Goal: Transaction & Acquisition: Purchase product/service

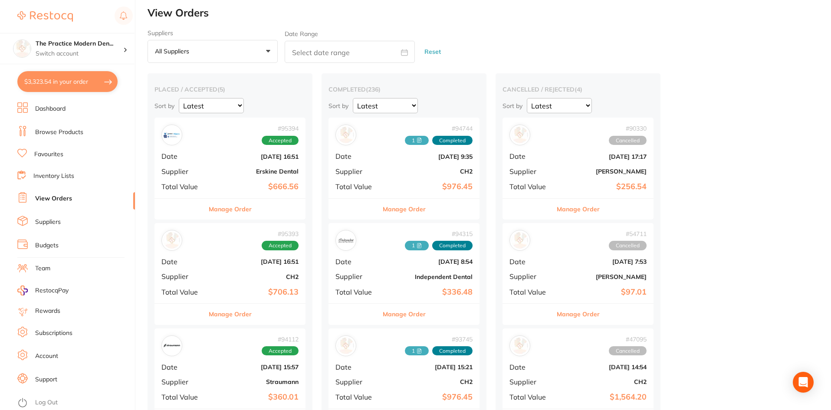
scroll to position [955, 0]
click at [52, 132] on link "Browse Products" at bounding box center [59, 132] width 48 height 9
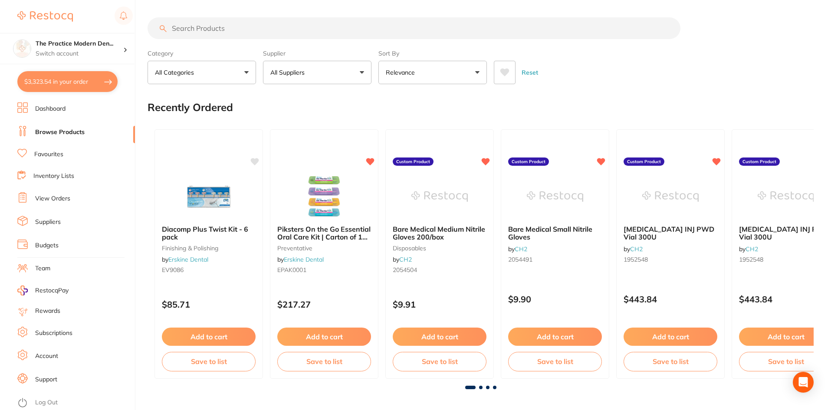
click at [199, 27] on input "search" at bounding box center [414, 28] width 533 height 22
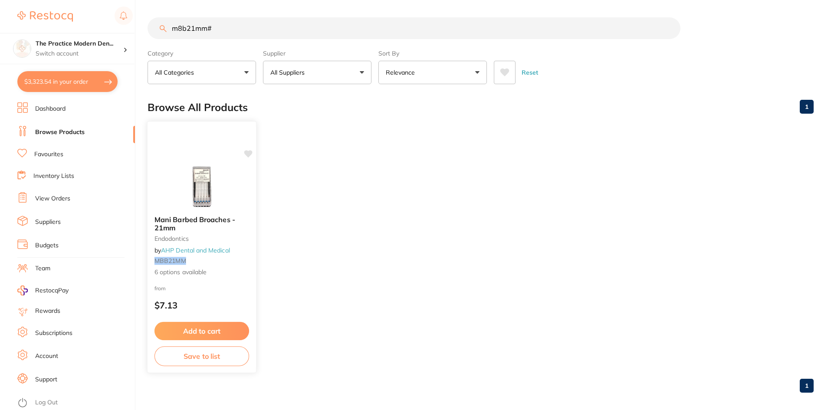
type input "m8b21mm#"
click at [224, 179] on img at bounding box center [201, 187] width 57 height 44
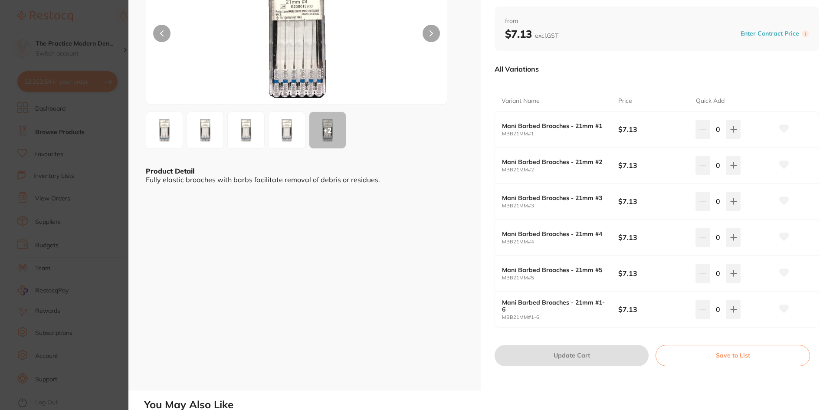
scroll to position [87, 0]
click at [780, 128] on icon at bounding box center [784, 129] width 9 height 8
click at [735, 129] on icon at bounding box center [733, 129] width 7 height 7
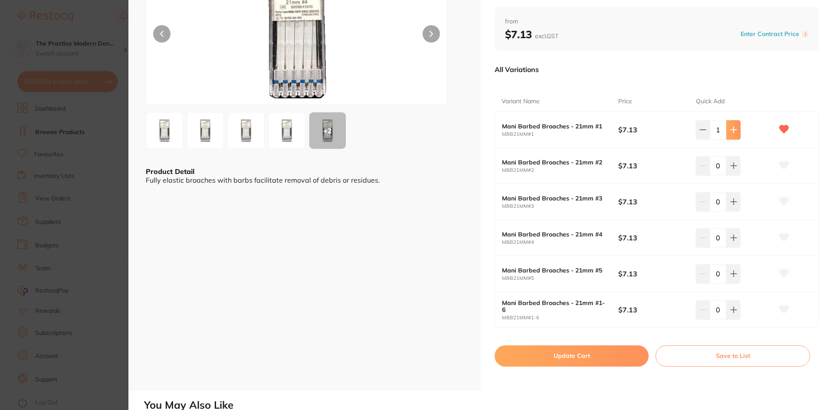
click at [735, 129] on icon at bounding box center [733, 129] width 7 height 7
type input "2"
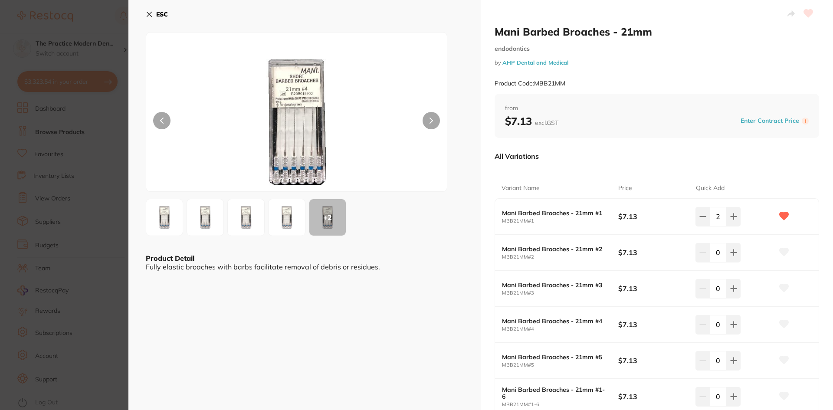
click at [170, 213] on img at bounding box center [164, 217] width 31 height 31
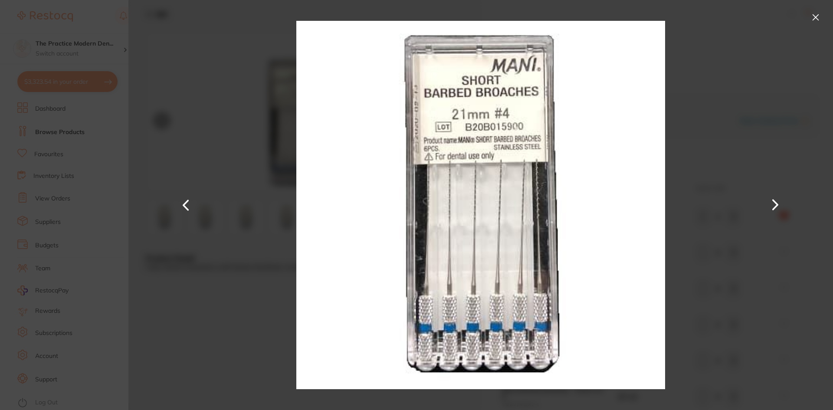
click at [778, 211] on button at bounding box center [775, 204] width 21 height 205
click at [815, 14] on button at bounding box center [816, 17] width 14 height 14
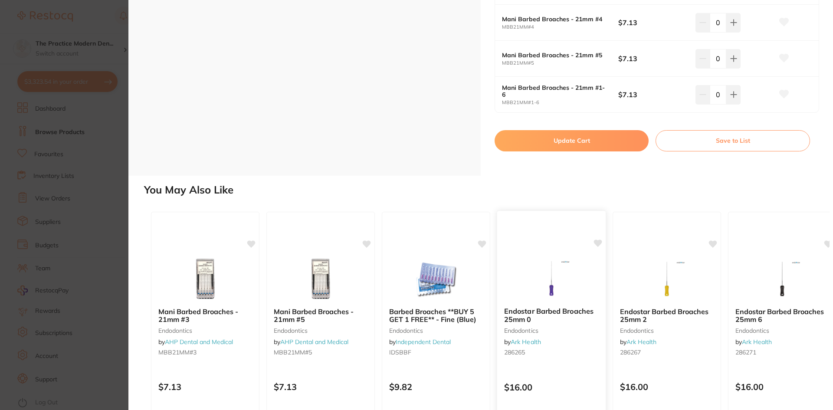
scroll to position [304, 0]
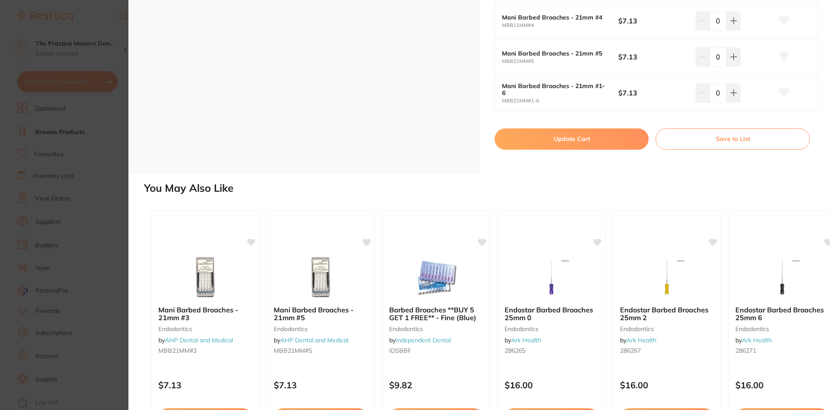
click at [563, 137] on button "Update Cart" at bounding box center [572, 138] width 154 height 21
checkbox input "false"
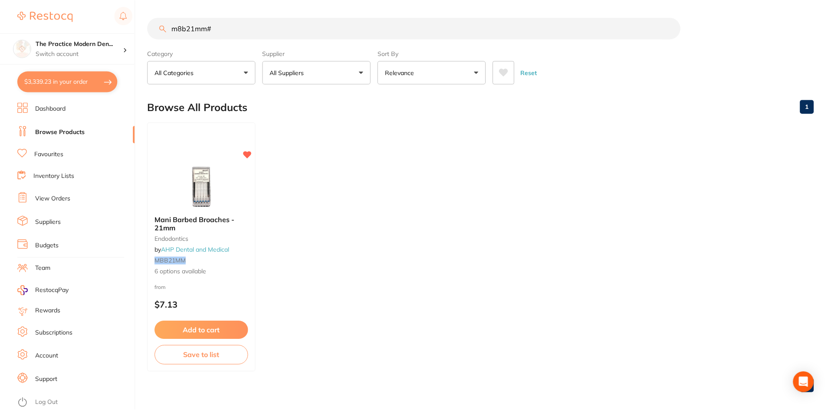
scroll to position [3, 0]
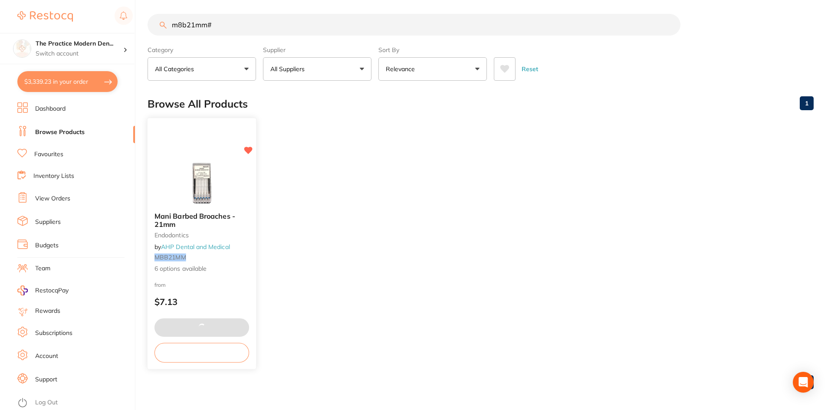
click at [194, 186] on img at bounding box center [201, 183] width 57 height 44
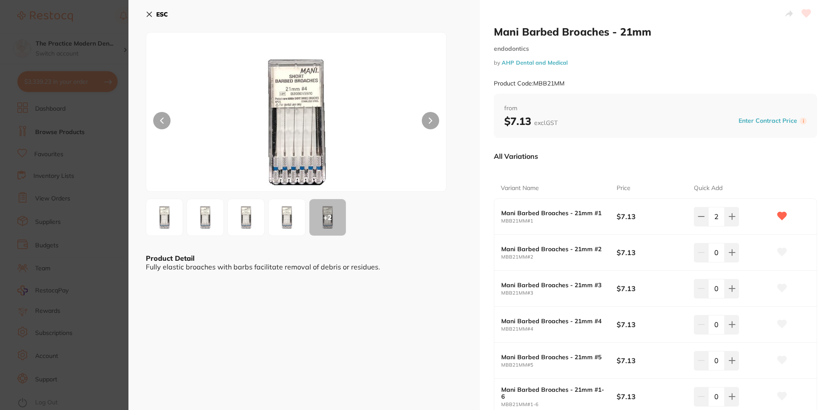
click at [156, 14] on b "ESC" at bounding box center [162, 14] width 12 height 8
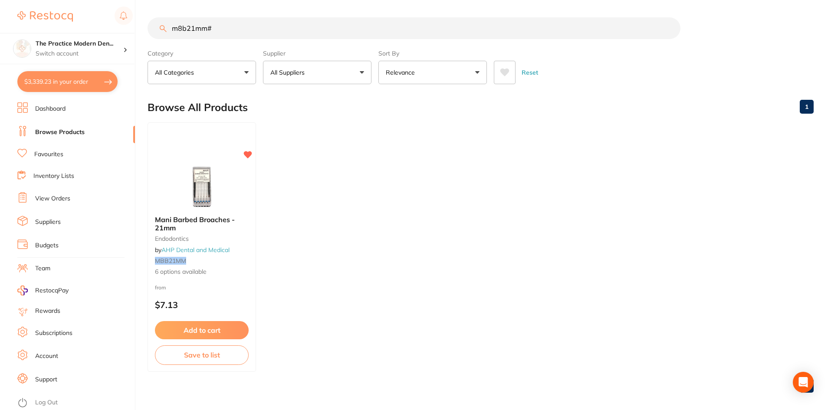
click at [59, 112] on link "Dashboard" at bounding box center [50, 109] width 30 height 9
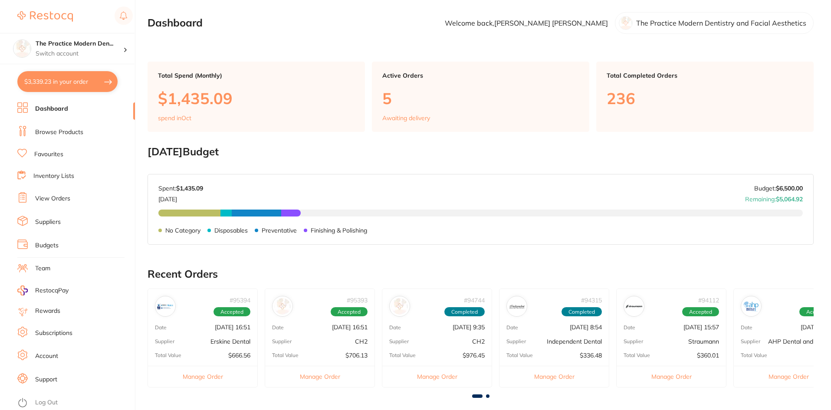
click at [59, 86] on button "$3,339.23 in your order" at bounding box center [67, 81] width 100 height 21
checkbox input "true"
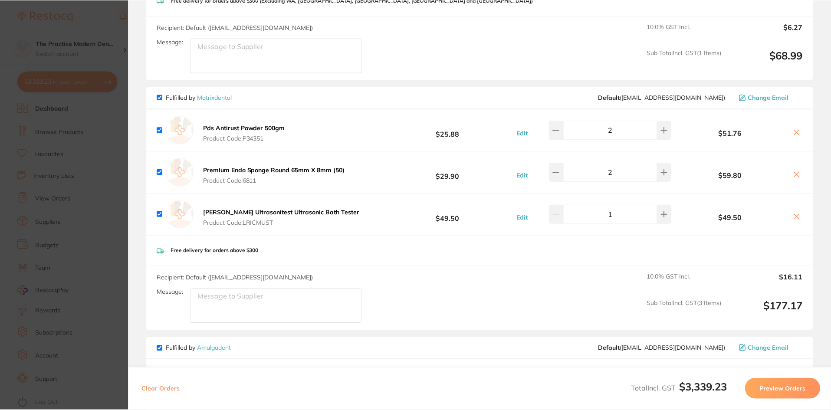
scroll to position [1389, 0]
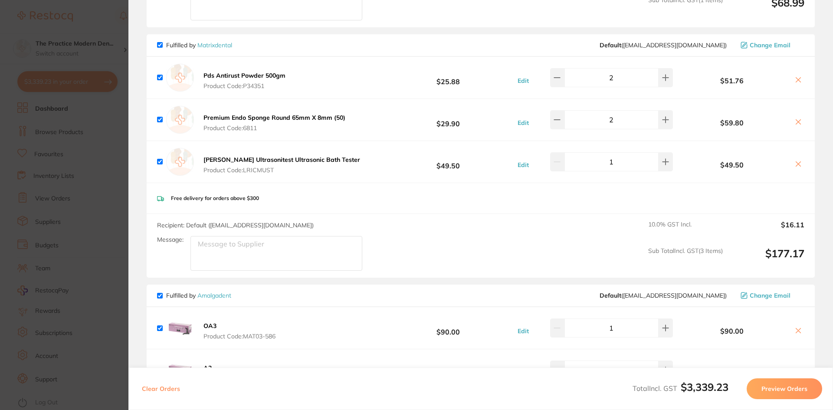
click at [215, 41] on link "Matrixdental" at bounding box center [214, 45] width 35 height 8
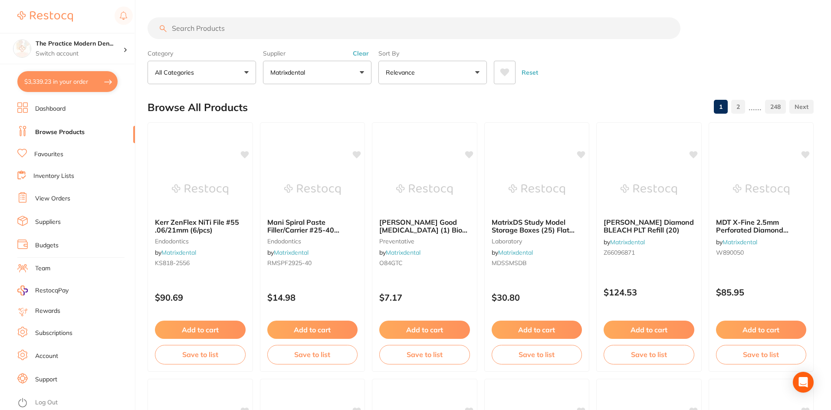
click at [508, 67] on button at bounding box center [505, 72] width 22 height 23
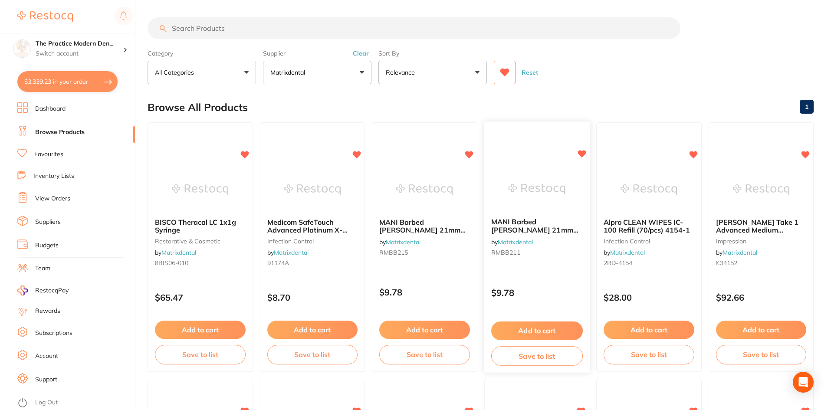
scroll to position [43, 0]
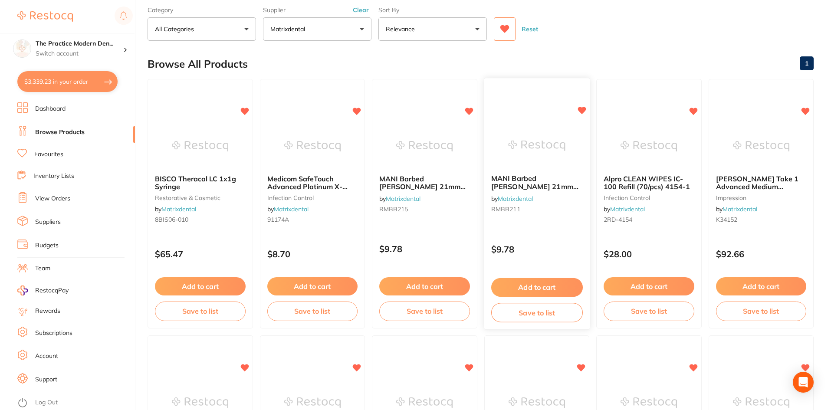
click at [531, 285] on button "Add to cart" at bounding box center [537, 287] width 92 height 19
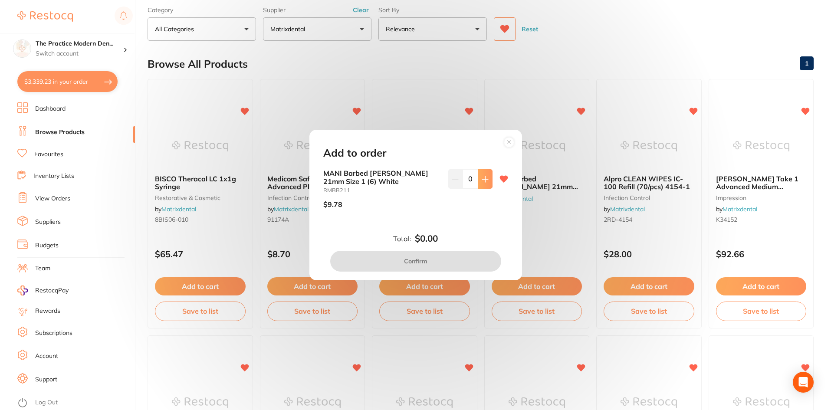
click at [482, 179] on icon at bounding box center [485, 179] width 6 height 6
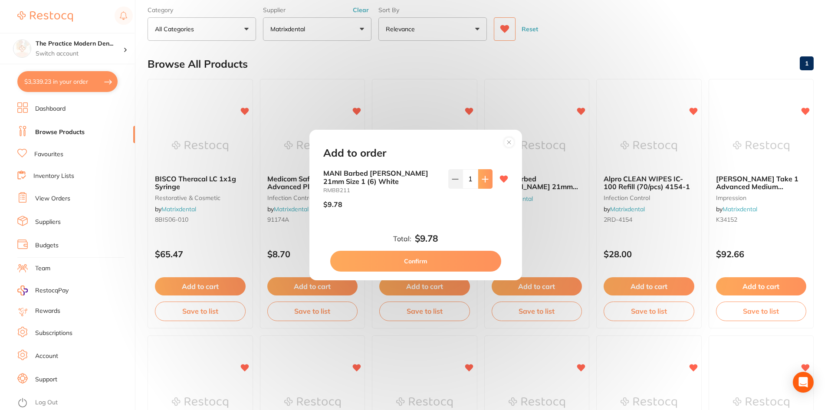
click at [482, 179] on icon at bounding box center [485, 179] width 6 height 6
type input "2"
click at [451, 266] on button "Confirm" at bounding box center [415, 261] width 171 height 21
checkbox input "false"
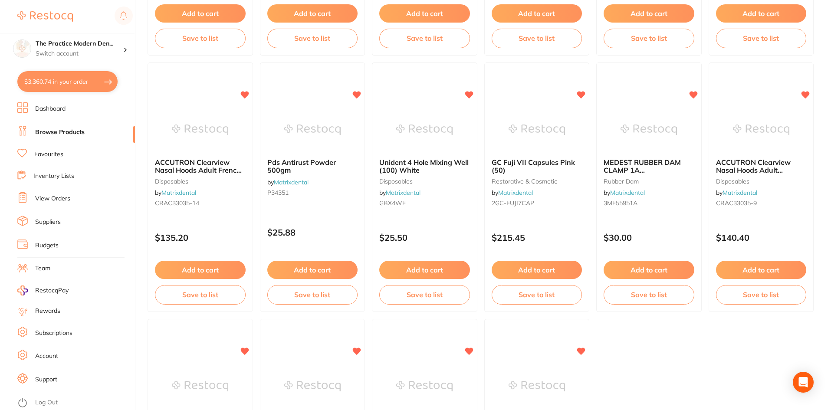
scroll to position [608, 0]
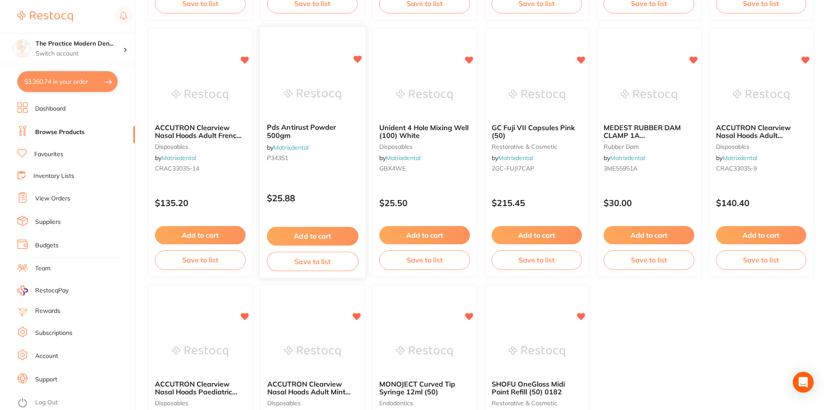
click at [306, 236] on button "Add to cart" at bounding box center [312, 236] width 92 height 19
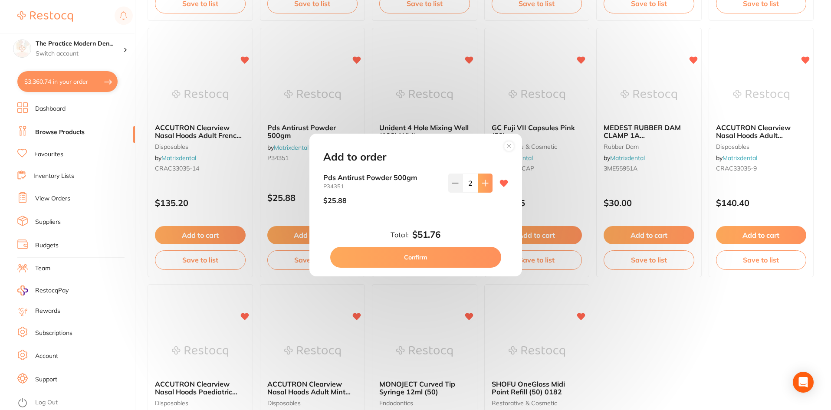
click at [486, 188] on button at bounding box center [485, 183] width 14 height 19
type input "4"
click at [461, 251] on button "Confirm" at bounding box center [415, 257] width 171 height 21
type input "4"
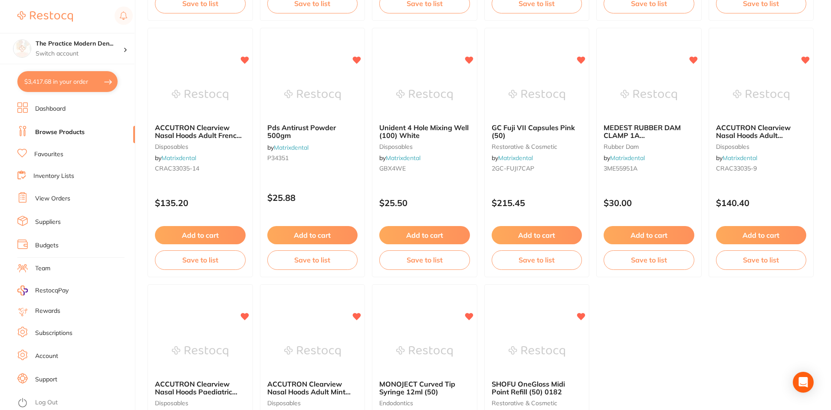
click at [45, 82] on button "$3,417.68 in your order" at bounding box center [67, 81] width 100 height 21
checkbox input "true"
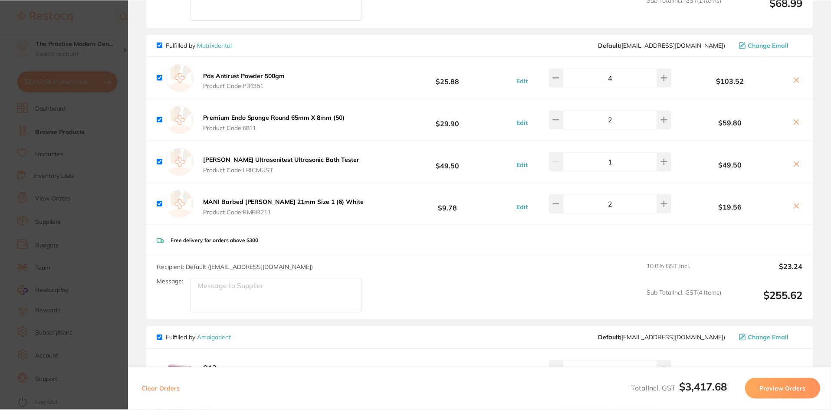
scroll to position [1346, 0]
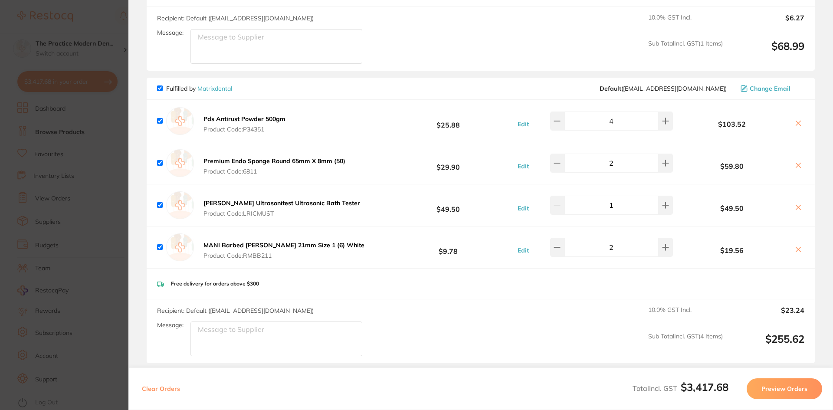
click at [91, 66] on section "Update RRP Set your pre negotiated price for this item. Item Agreed RRP (excl. …" at bounding box center [416, 205] width 833 height 410
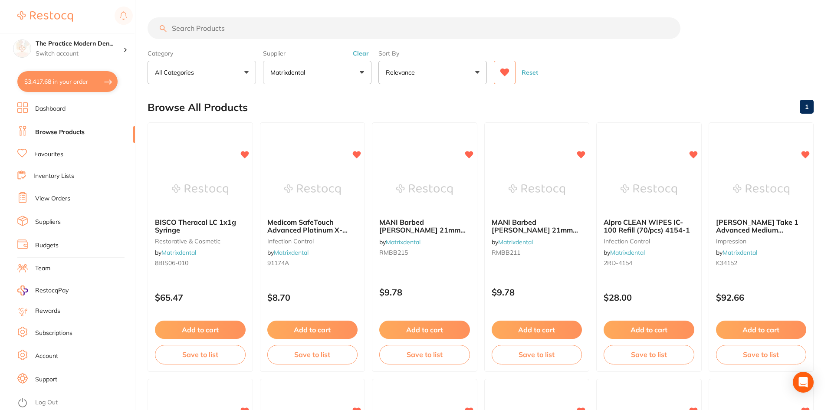
click at [39, 79] on button "$3,417.68 in your order" at bounding box center [67, 81] width 100 height 21
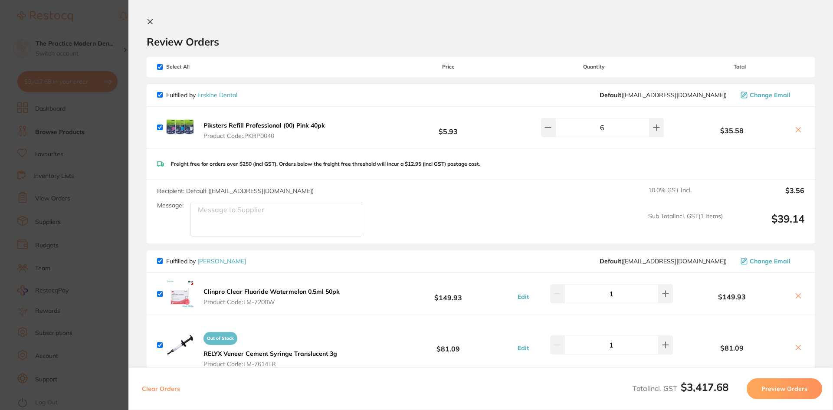
click at [160, 66] on input "checkbox" at bounding box center [160, 67] width 6 height 6
checkbox input "false"
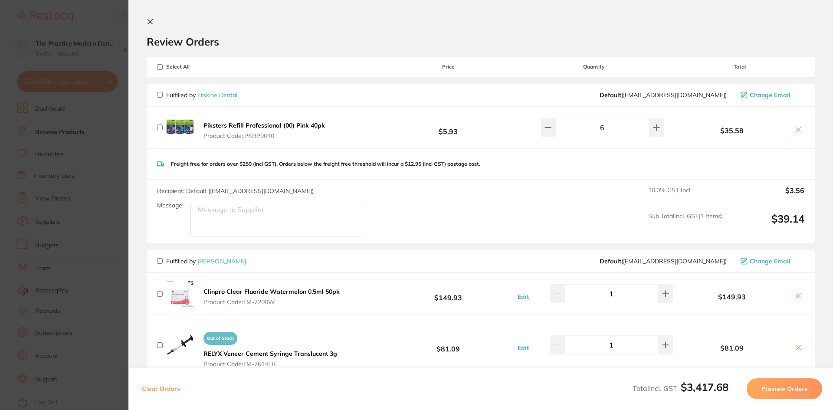
checkbox input "false"
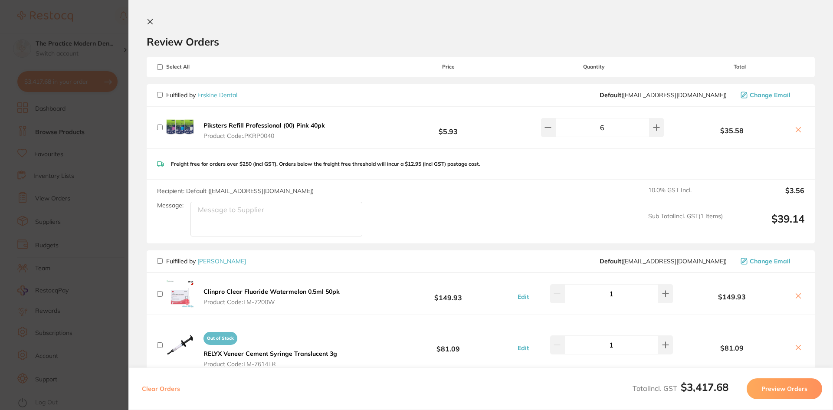
checkbox input "false"
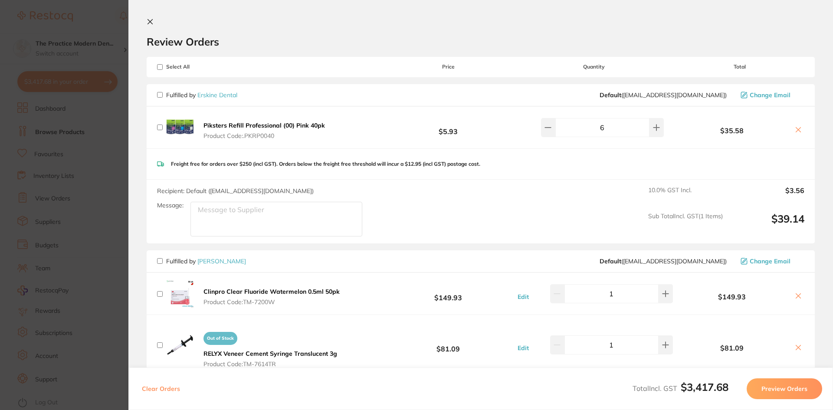
checkbox input "false"
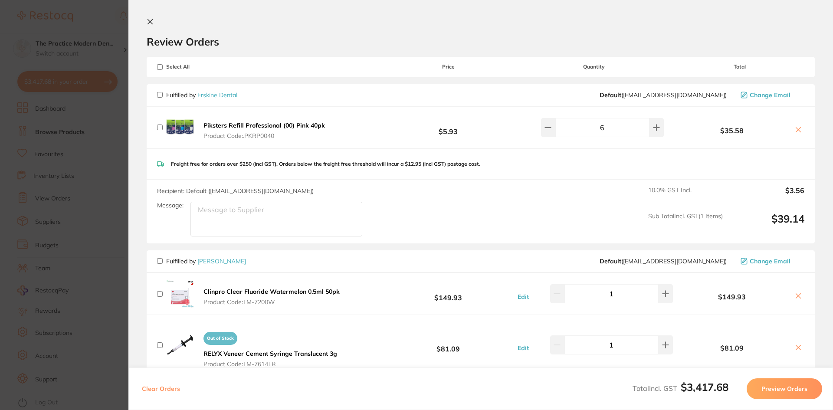
checkbox input "false"
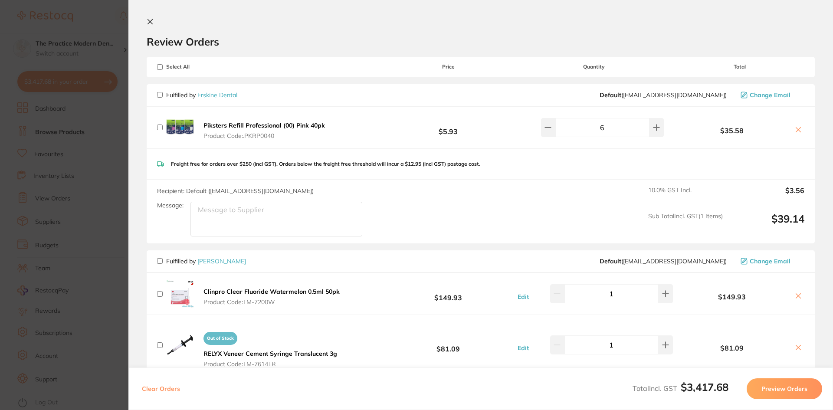
checkbox input "false"
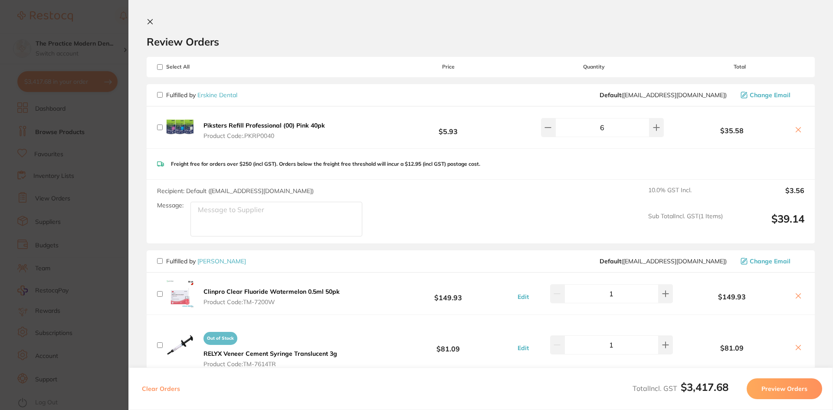
checkbox input "false"
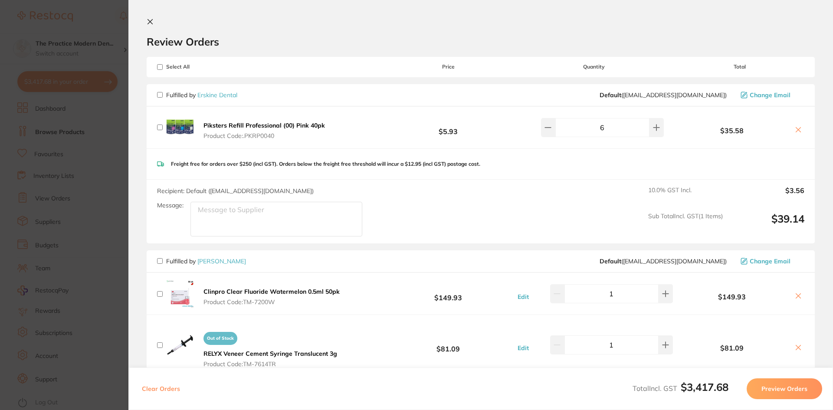
checkbox input "false"
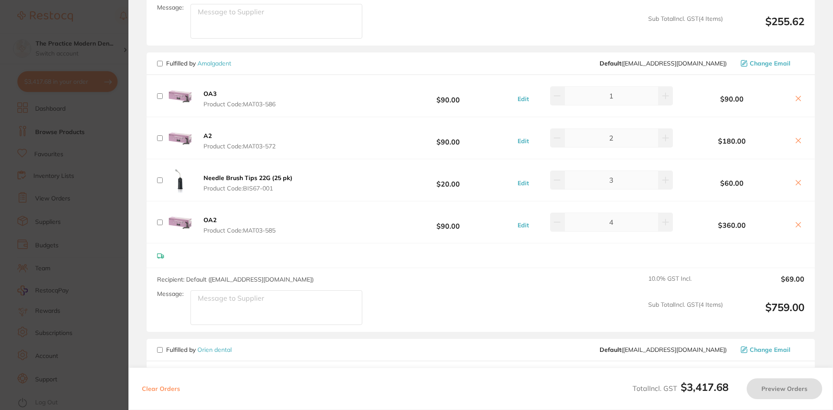
scroll to position [1649, 0]
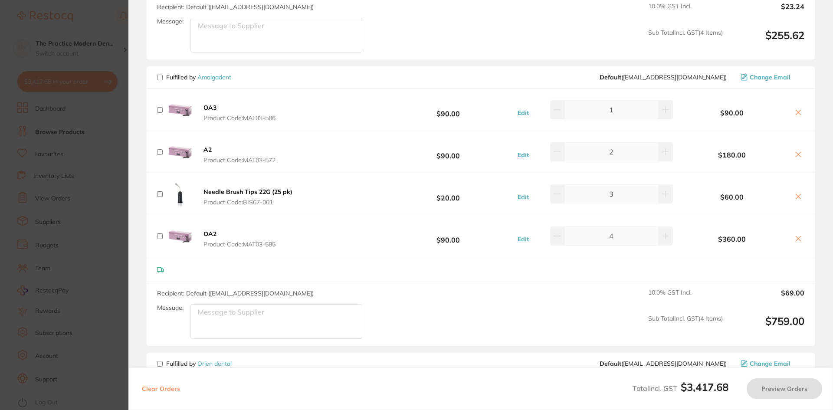
click at [159, 75] on input "checkbox" at bounding box center [160, 78] width 6 height 6
checkbox input "true"
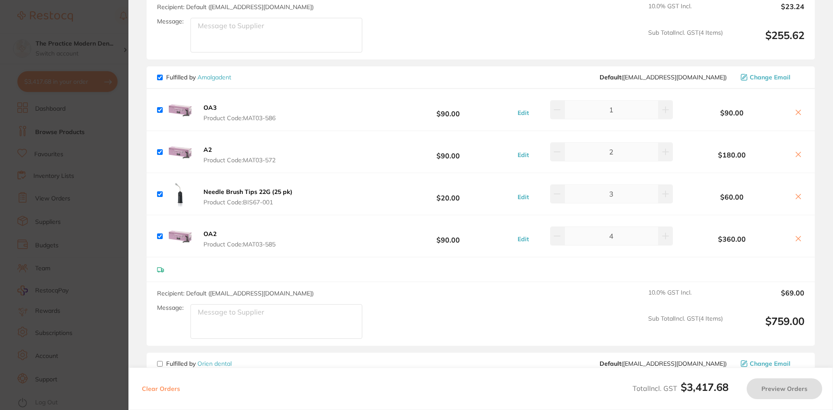
checkbox input "true"
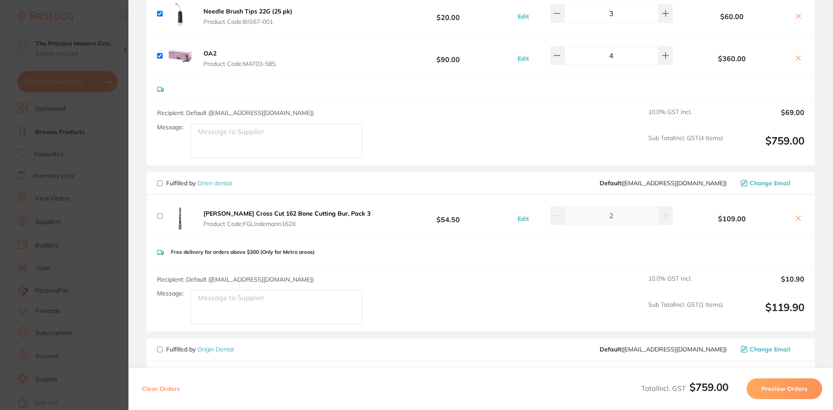
scroll to position [1656, 0]
